Goal: Navigation & Orientation: Find specific page/section

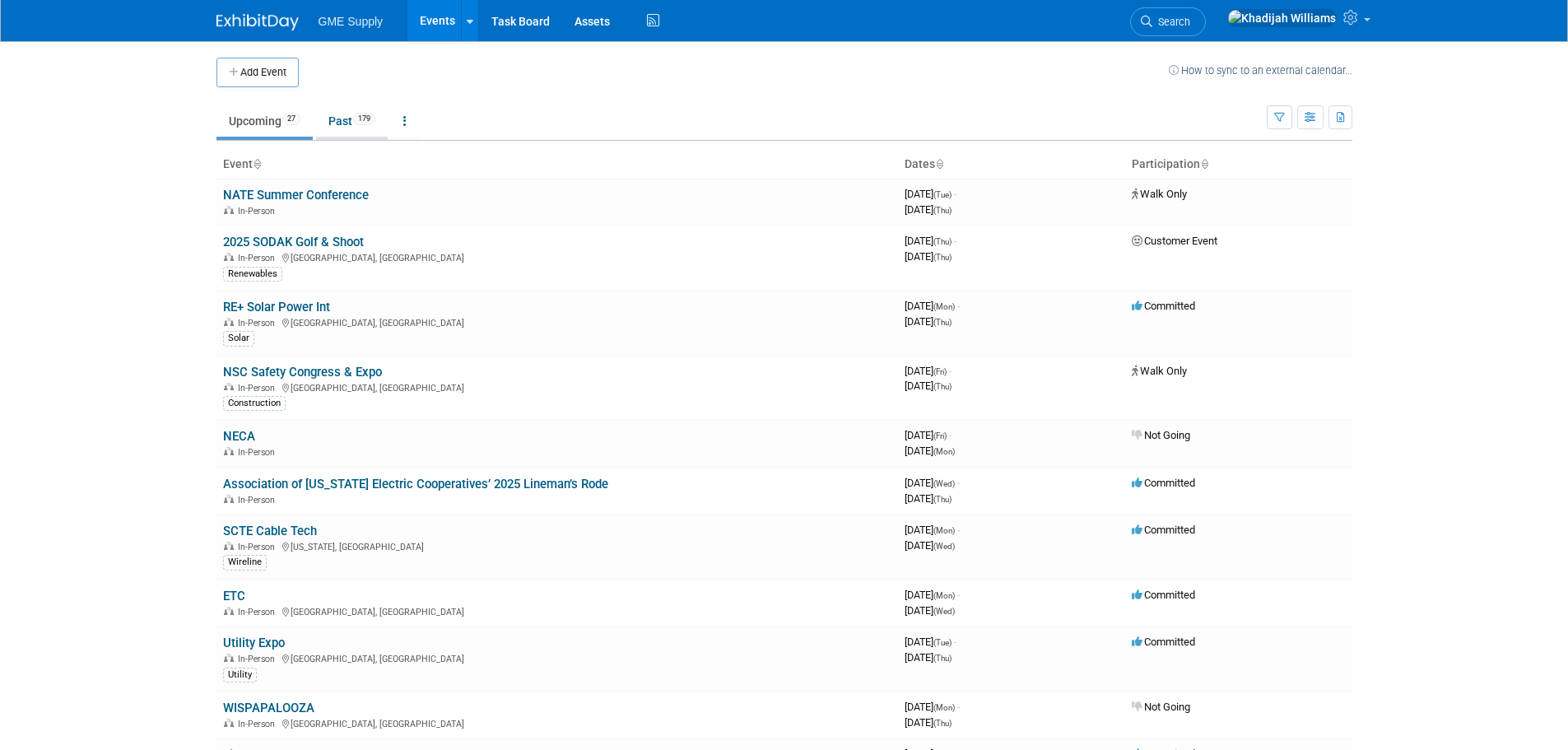
click at [342, 119] on link "Past 179" at bounding box center [352, 120] width 71 height 31
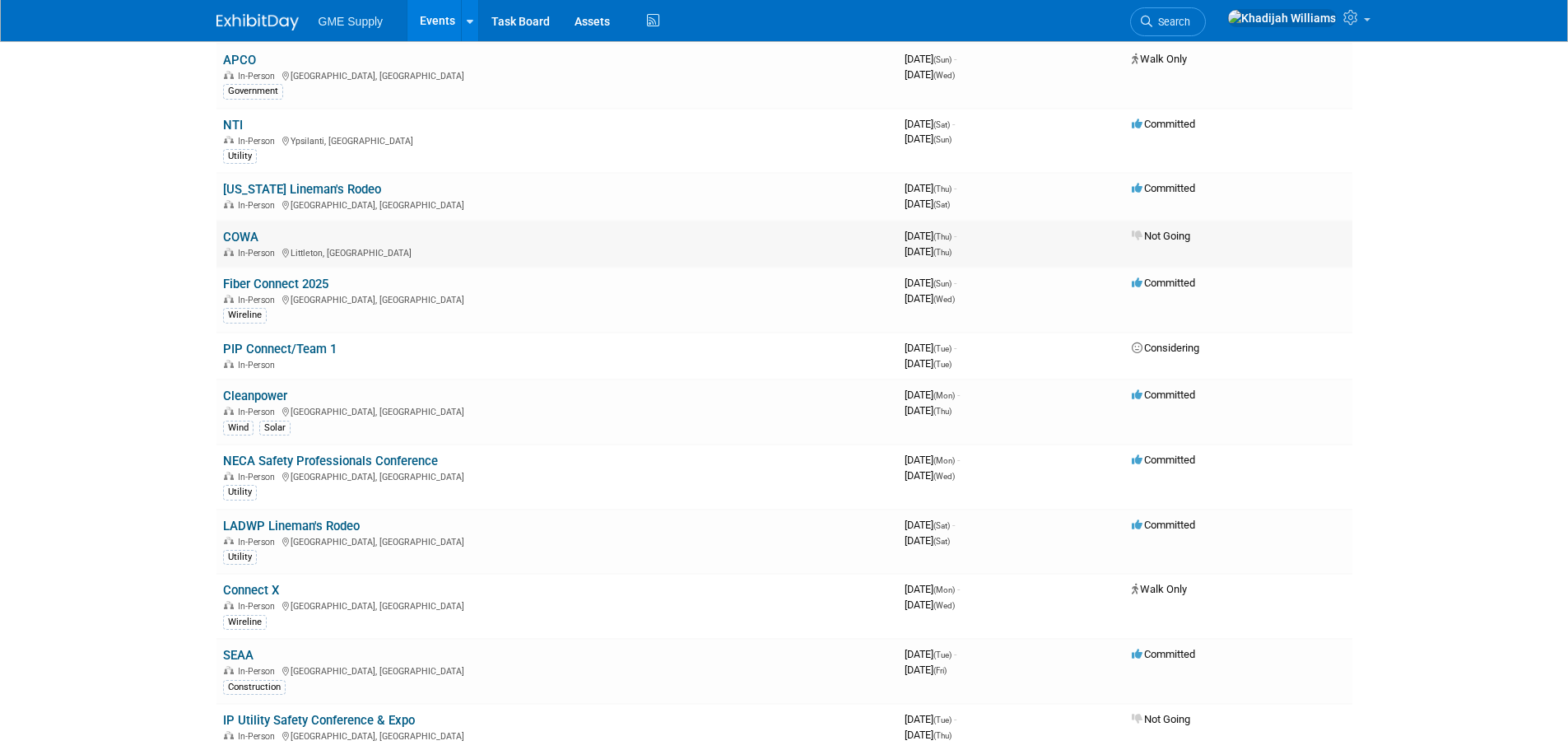
scroll to position [329, 0]
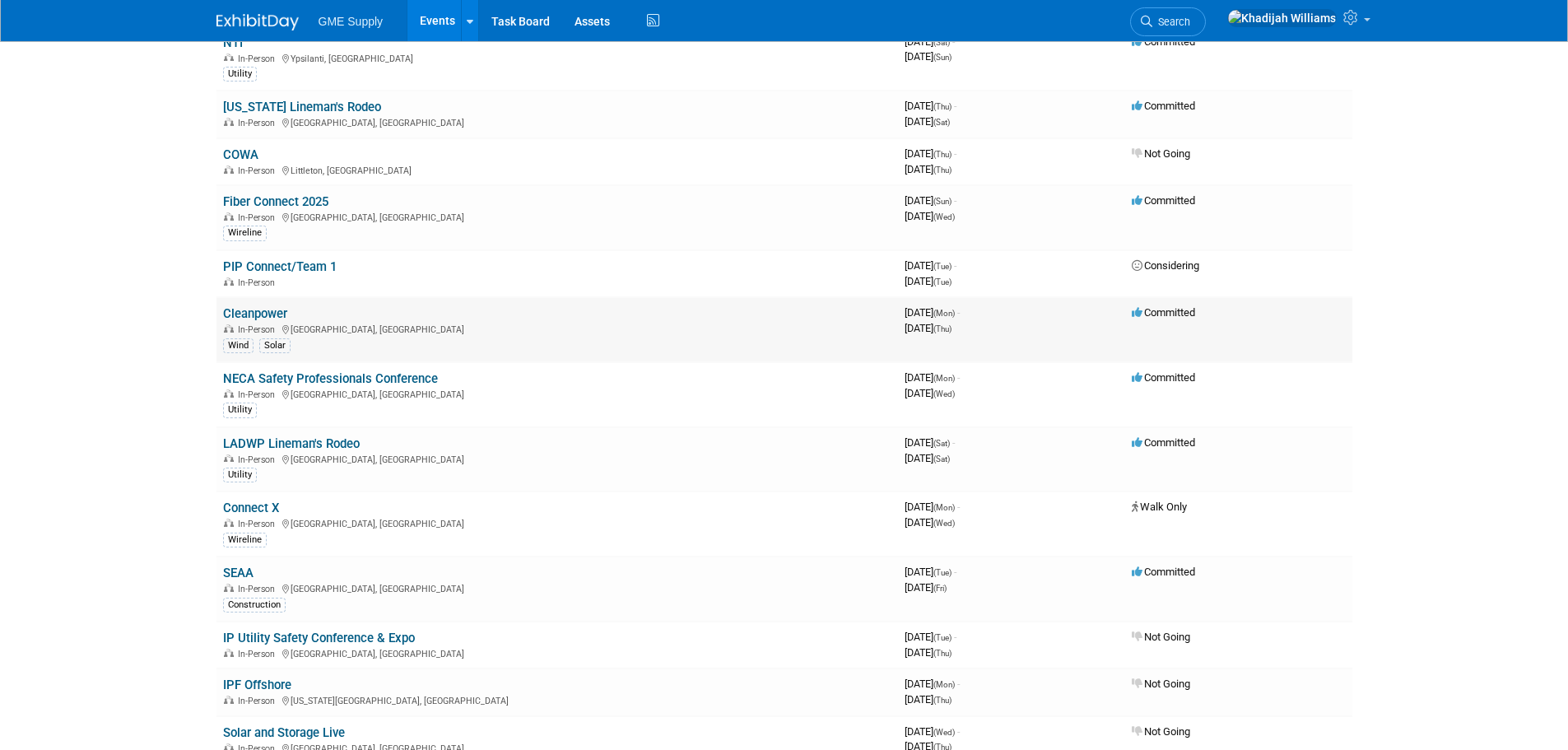
click at [254, 308] on link "Cleanpower" at bounding box center [255, 314] width 64 height 15
